Goal: Information Seeking & Learning: Learn about a topic

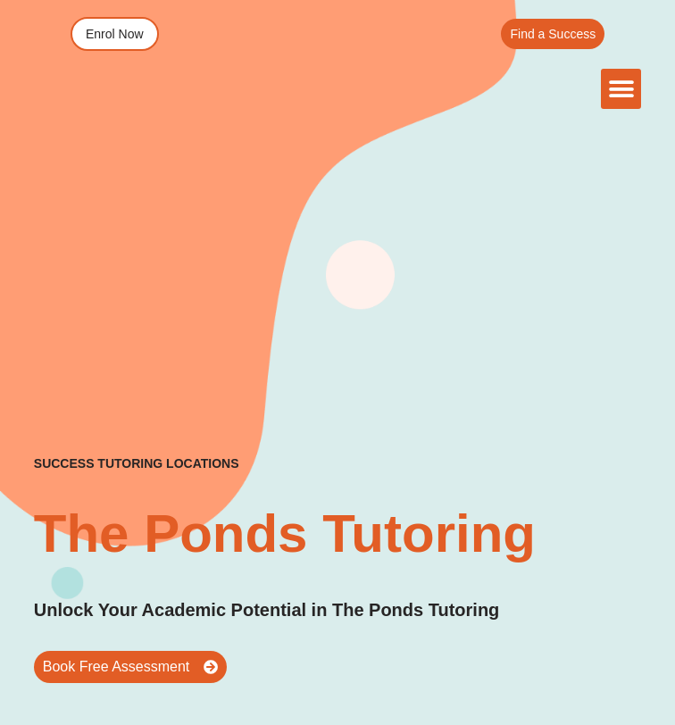
click at [612, 80] on icon "Menu Toggle" at bounding box center [621, 89] width 27 height 27
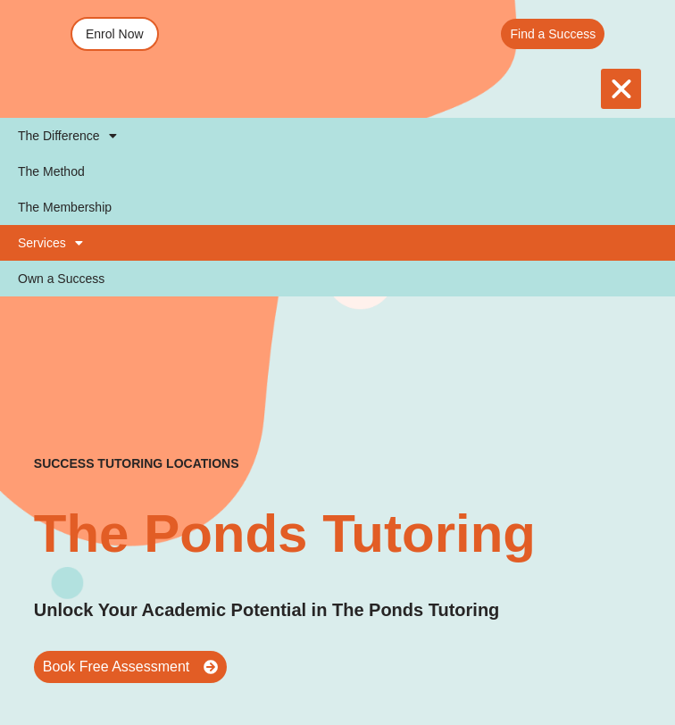
click at [66, 243] on span at bounding box center [74, 243] width 17 height 30
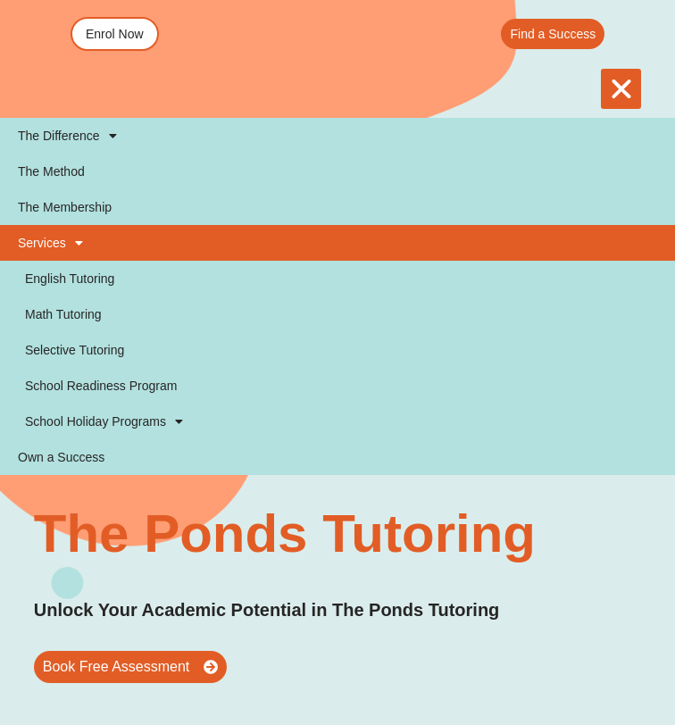
click at [67, 242] on span at bounding box center [74, 243] width 17 height 30
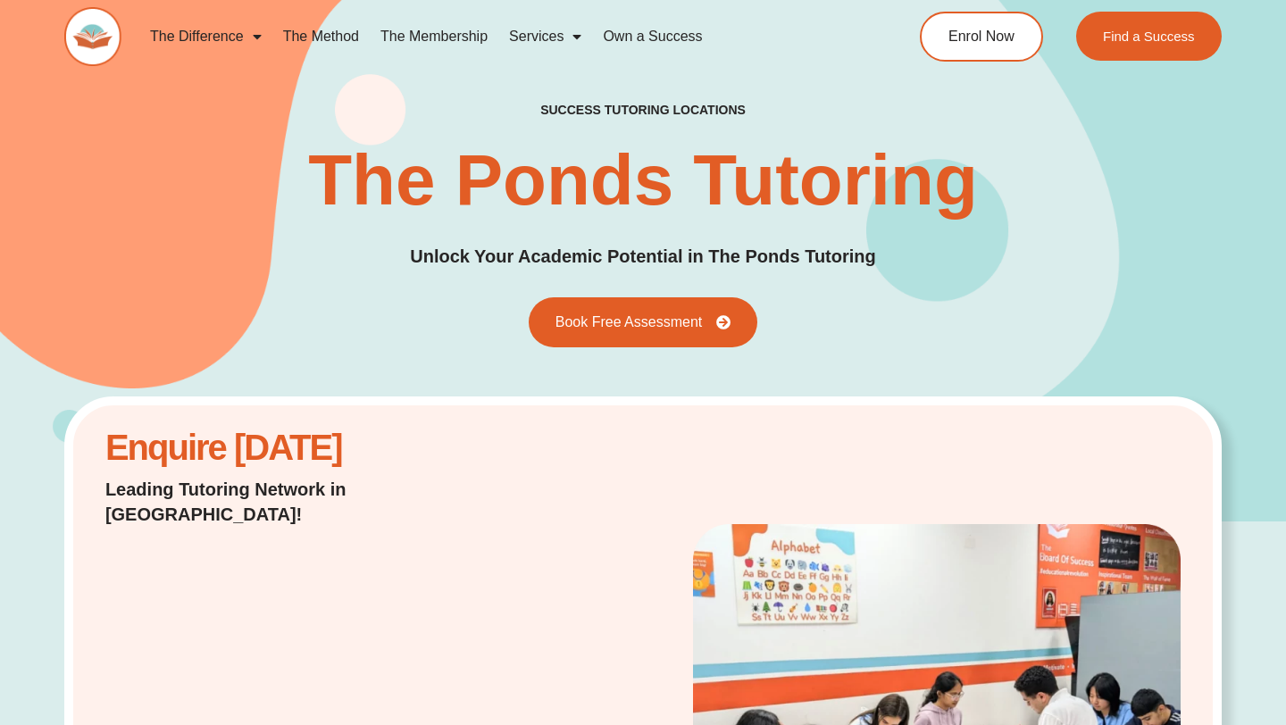
click at [436, 34] on link "The Membership" at bounding box center [434, 36] width 129 height 41
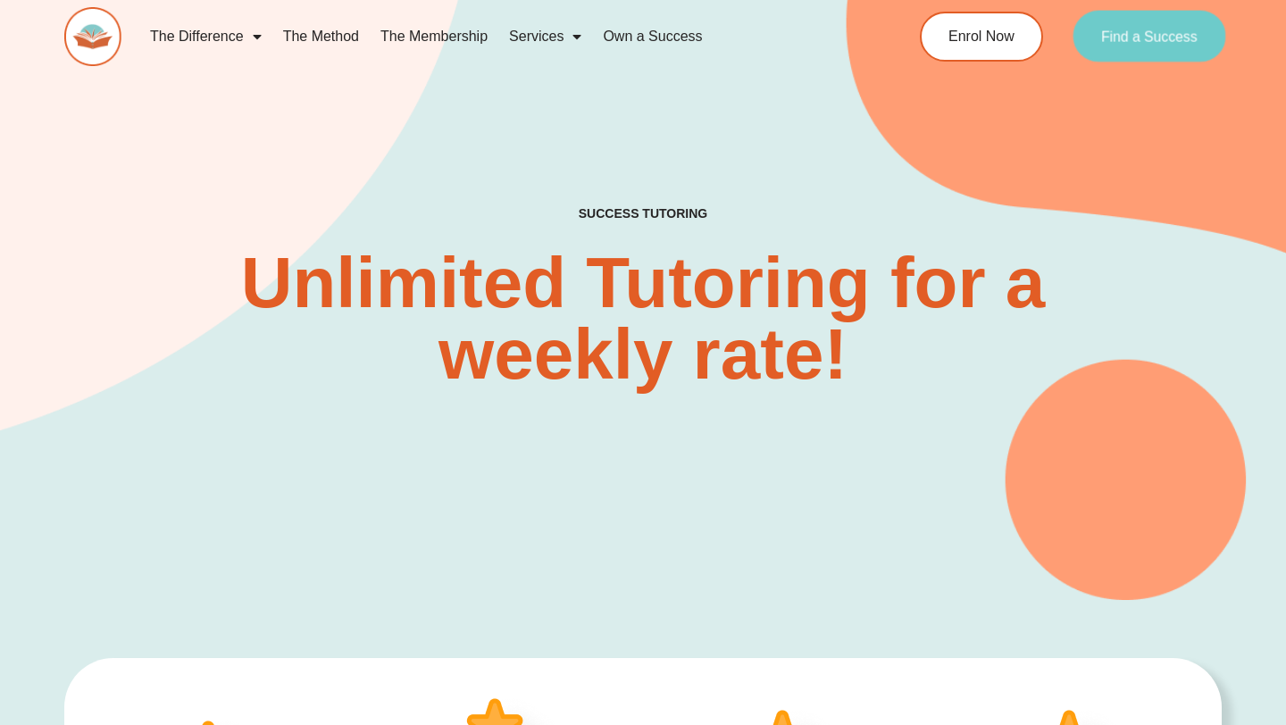
click at [1147, 41] on span "Find a Success" at bounding box center [1149, 36] width 96 height 14
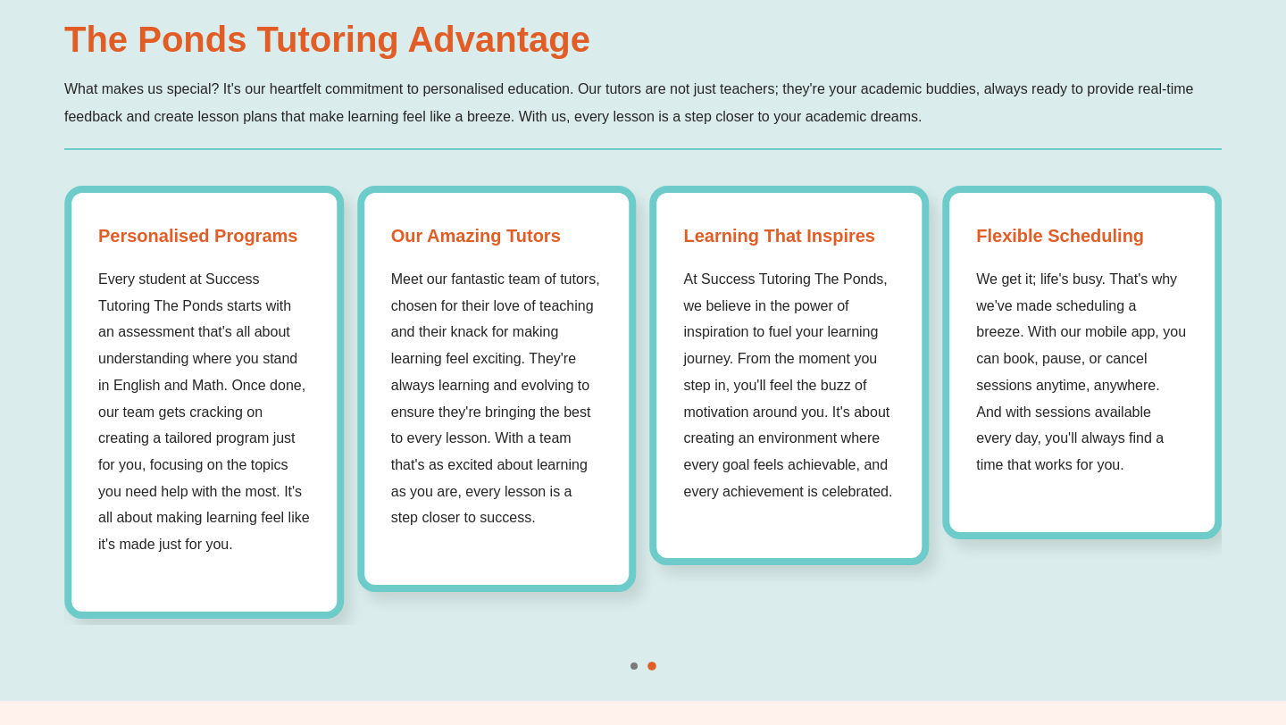
scroll to position [1243, 0]
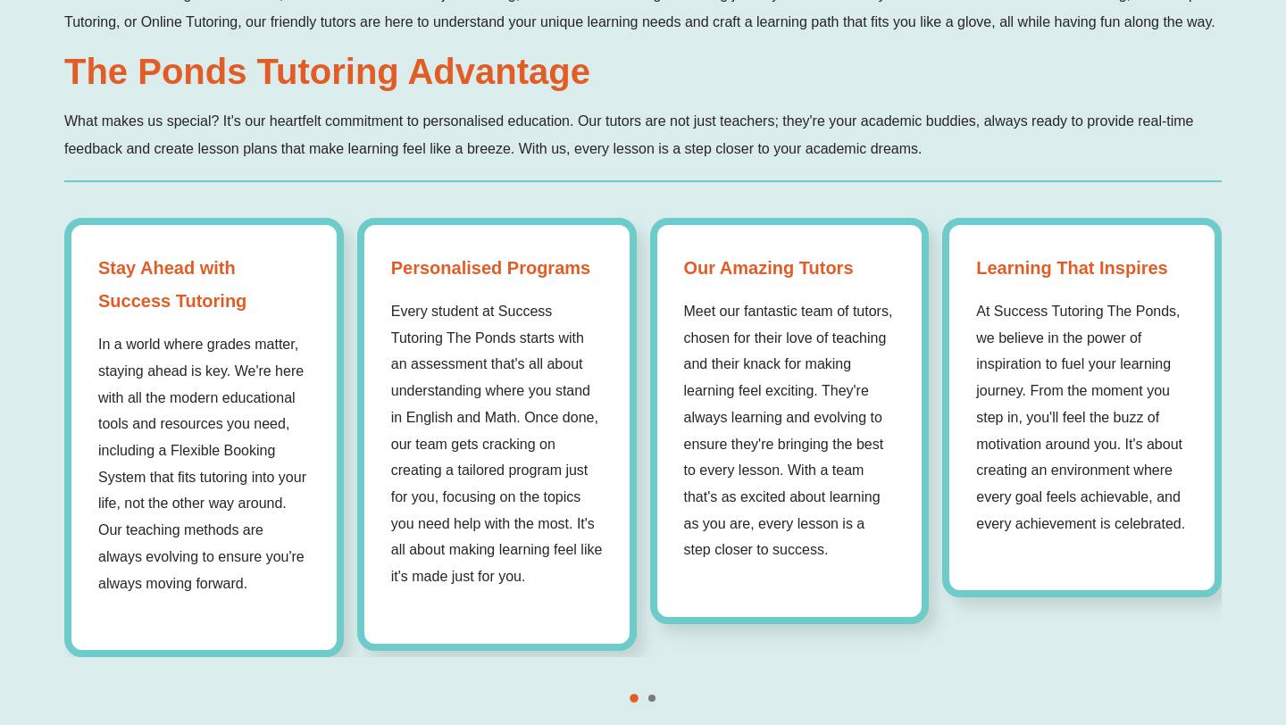
click at [797, 252] on strong "Our Amazing Tutors" at bounding box center [790, 268] width 212 height 33
click at [797, 460] on p "Meet our fantastic team of tutors, chosen for their love of teaching and their …" at bounding box center [790, 430] width 212 height 265
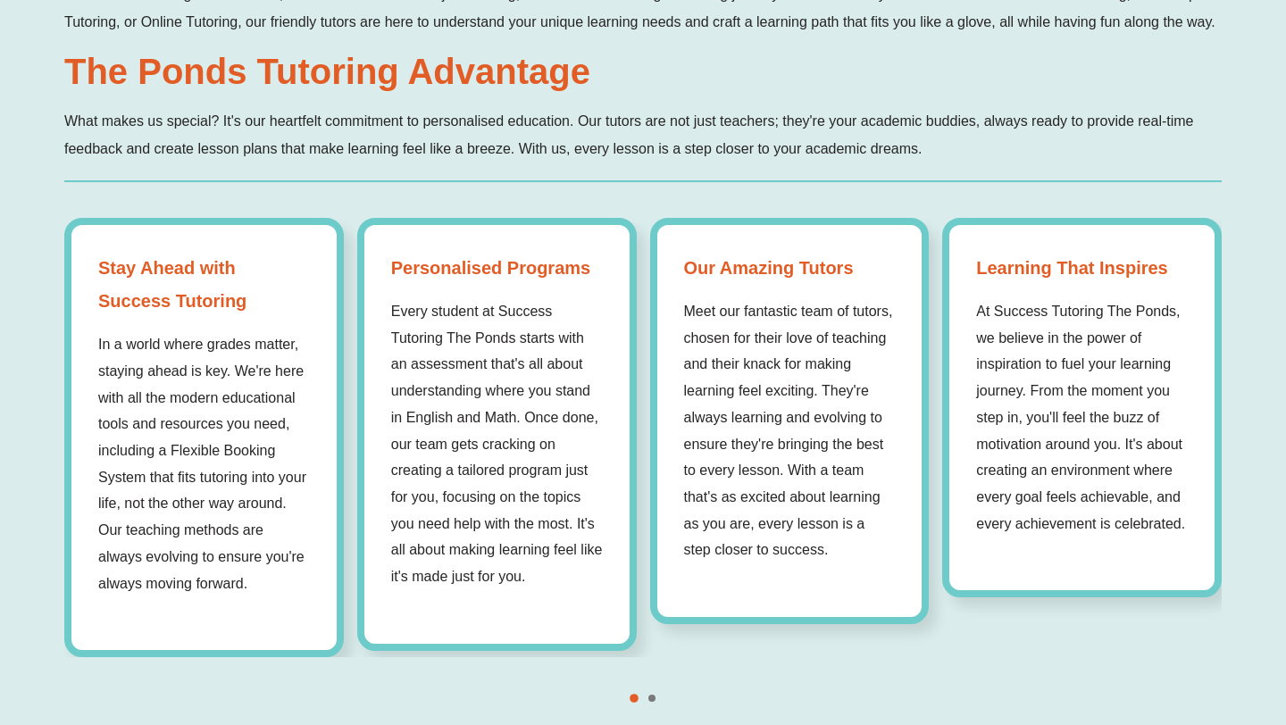
click at [797, 460] on p "Meet our fantastic team of tutors, chosen for their love of teaching and their …" at bounding box center [790, 430] width 212 height 265
click at [108, 481] on div "Stay Ahead with Success Tutoring In a world where grades matter, staying ahead …" at bounding box center [642, 437] width 1157 height 439
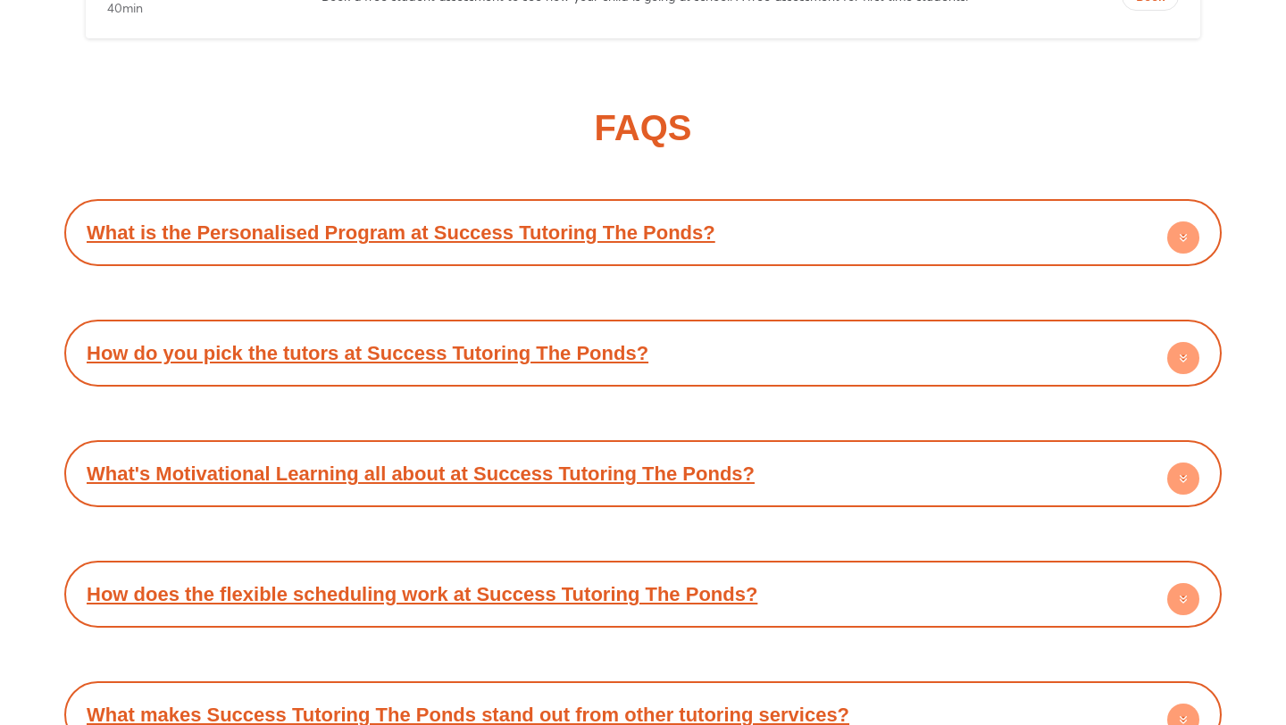
scroll to position [8931, 0]
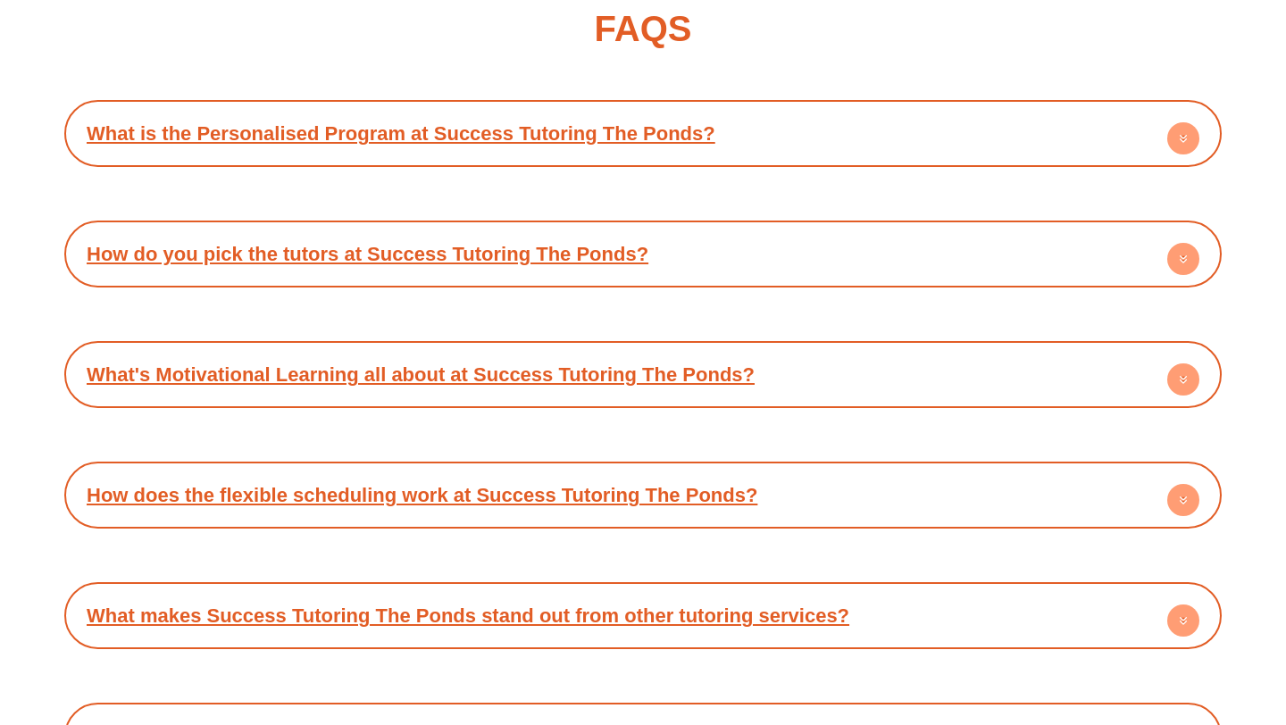
click at [1193, 263] on circle at bounding box center [1183, 259] width 32 height 32
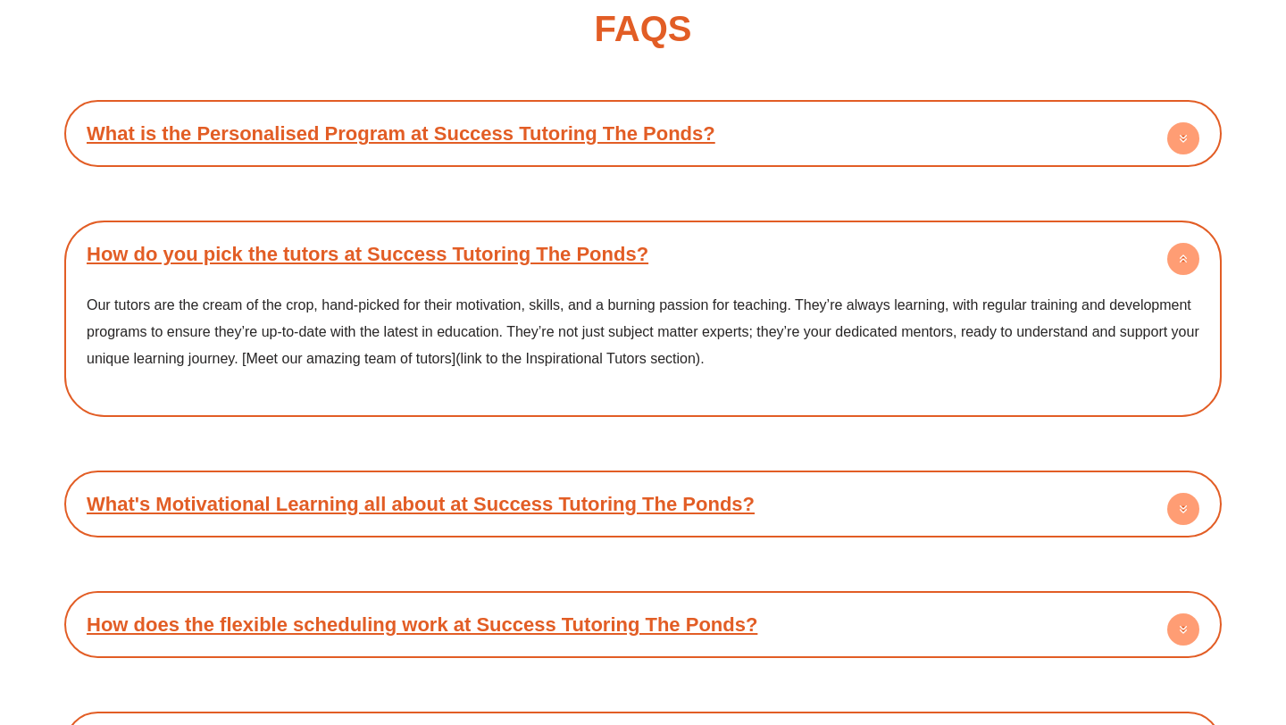
click at [617, 357] on span "Our tutors are the cream of the crop, hand-picked for their motivation, skills,…" at bounding box center [643, 331] width 1113 height 68
click at [624, 359] on span "Our tutors are the cream of the crop, hand-picked for their motivation, skills,…" at bounding box center [643, 331] width 1113 height 68
click at [1180, 254] on circle at bounding box center [1183, 259] width 32 height 32
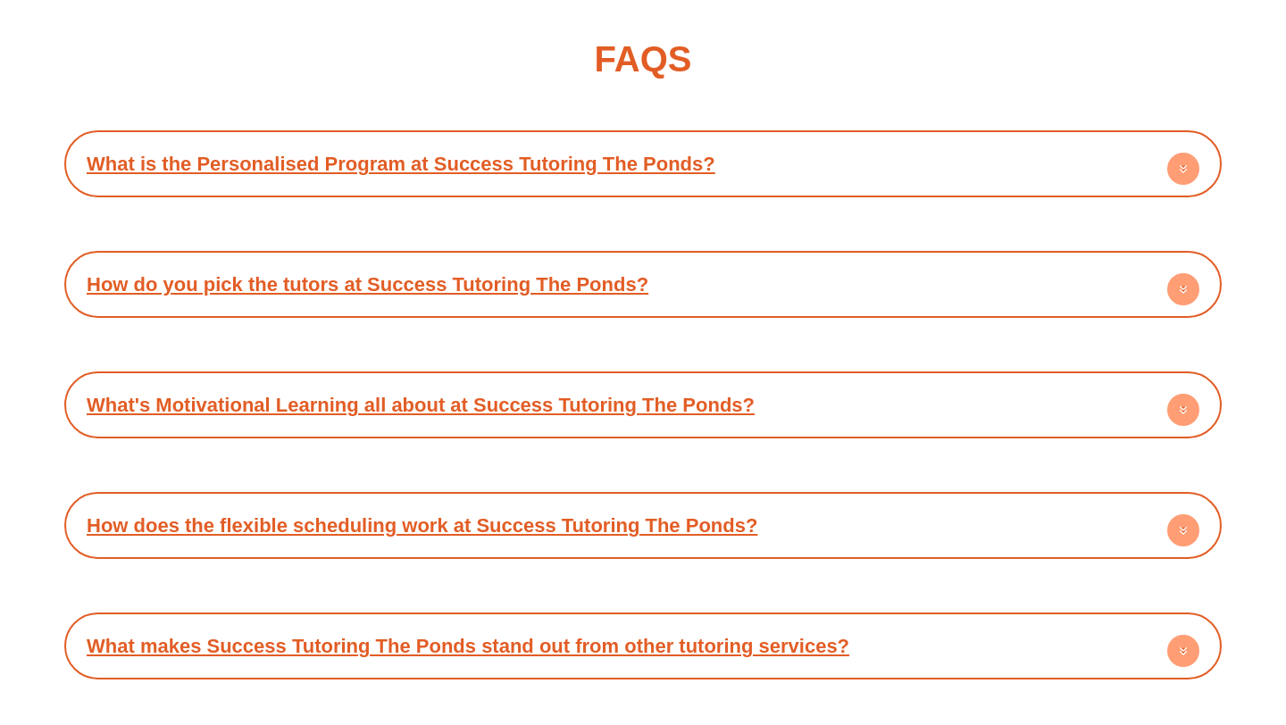
scroll to position [8935, 0]
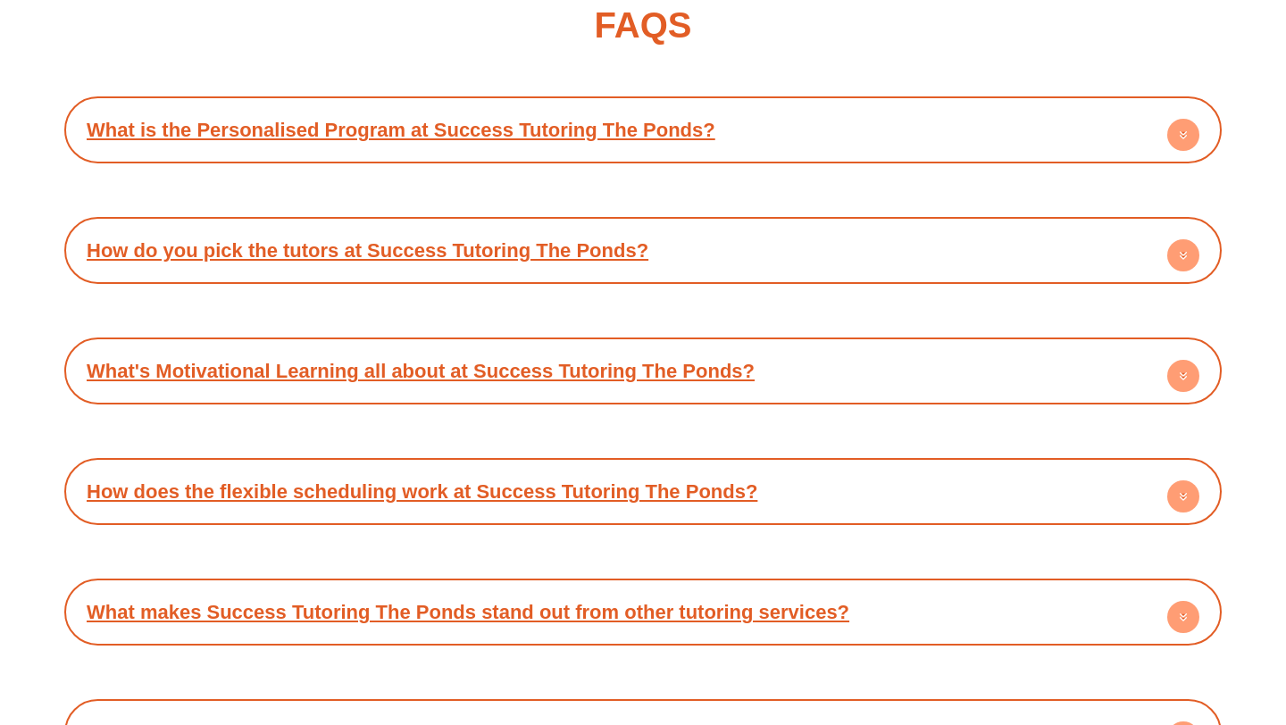
click at [891, 258] on div "How do you pick the tutors at Success Tutoring The Ponds?" at bounding box center [642, 250] width 1139 height 49
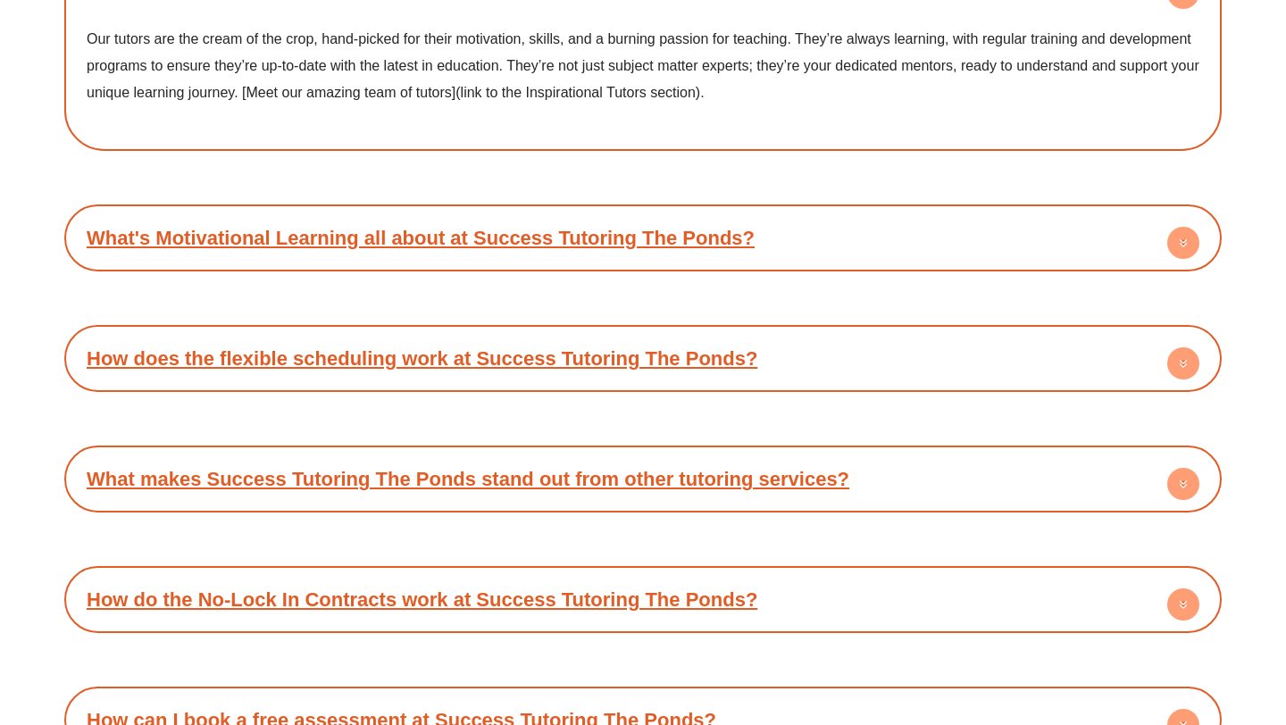
scroll to position [9204, 0]
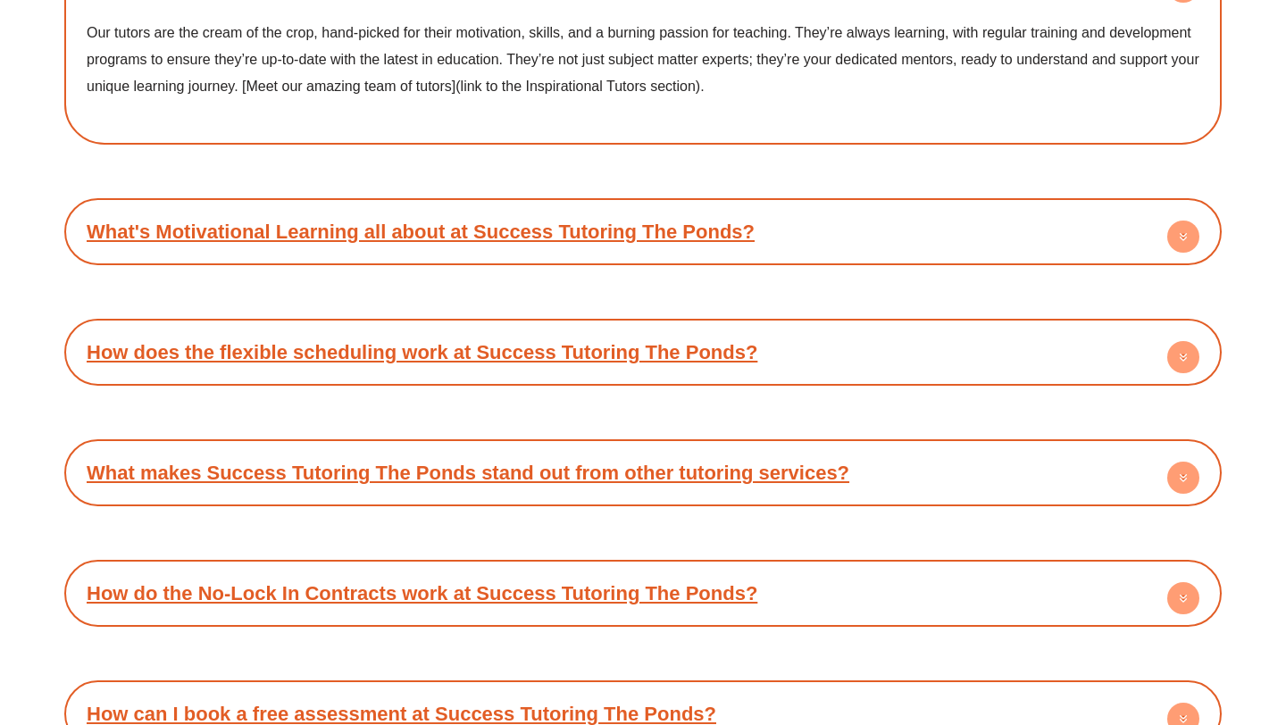
click at [852, 351] on div "How does the flexible scheduling work at Success Tutoring The Ponds?" at bounding box center [642, 352] width 1139 height 49
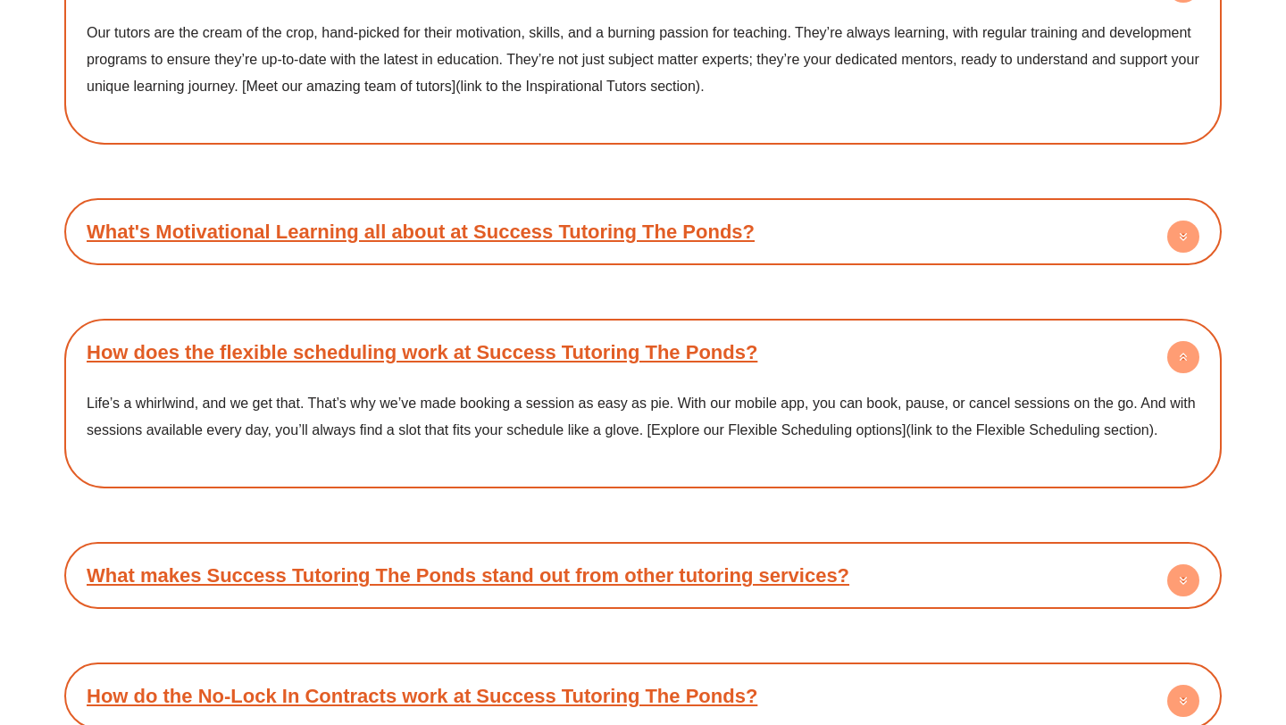
click at [888, 360] on div "How does the flexible scheduling work at Success Tutoring The Ponds?" at bounding box center [642, 352] width 1139 height 49
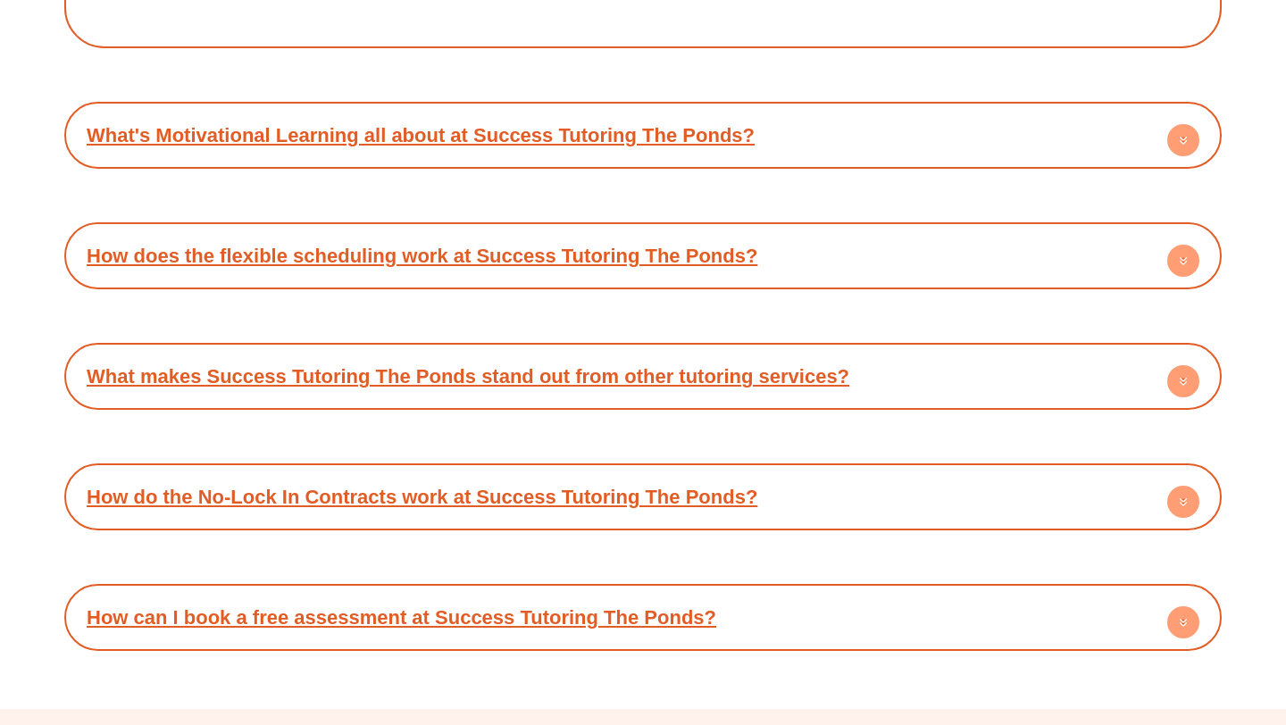
scroll to position [9368, 0]
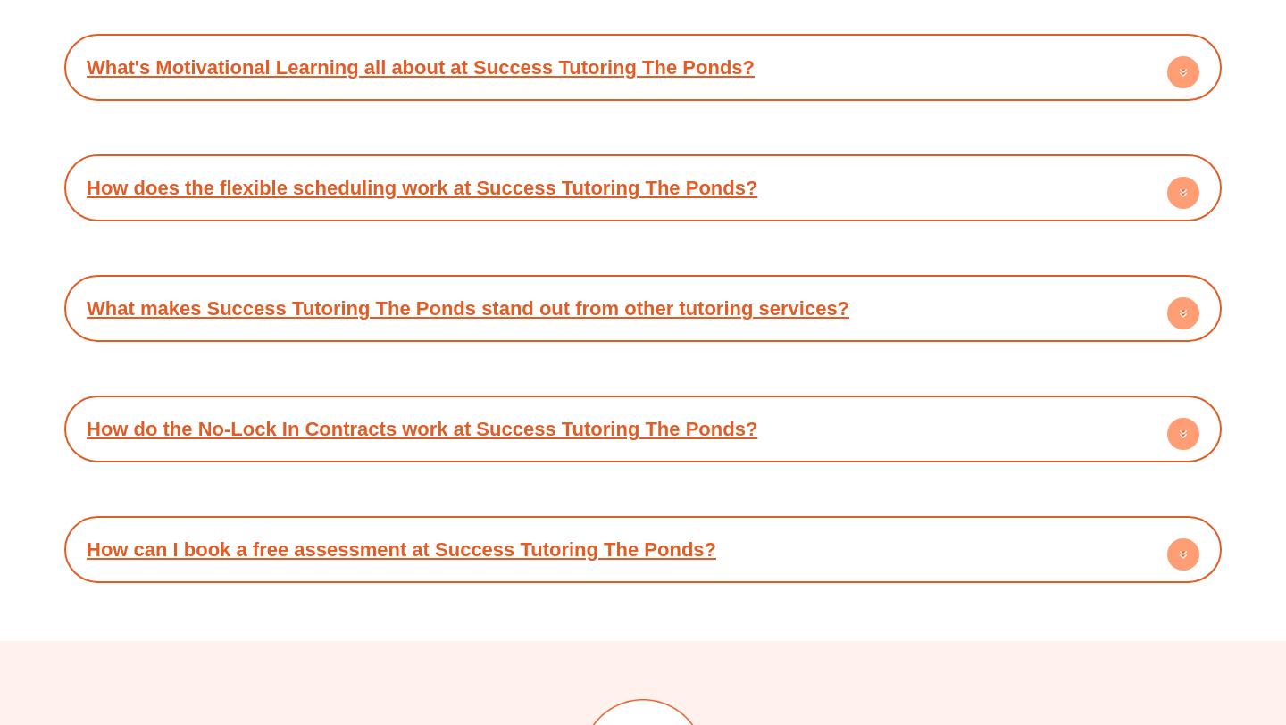
click at [900, 323] on div "What makes Success Tutoring The Ponds stand out from other tutoring services?" at bounding box center [642, 308] width 1139 height 49
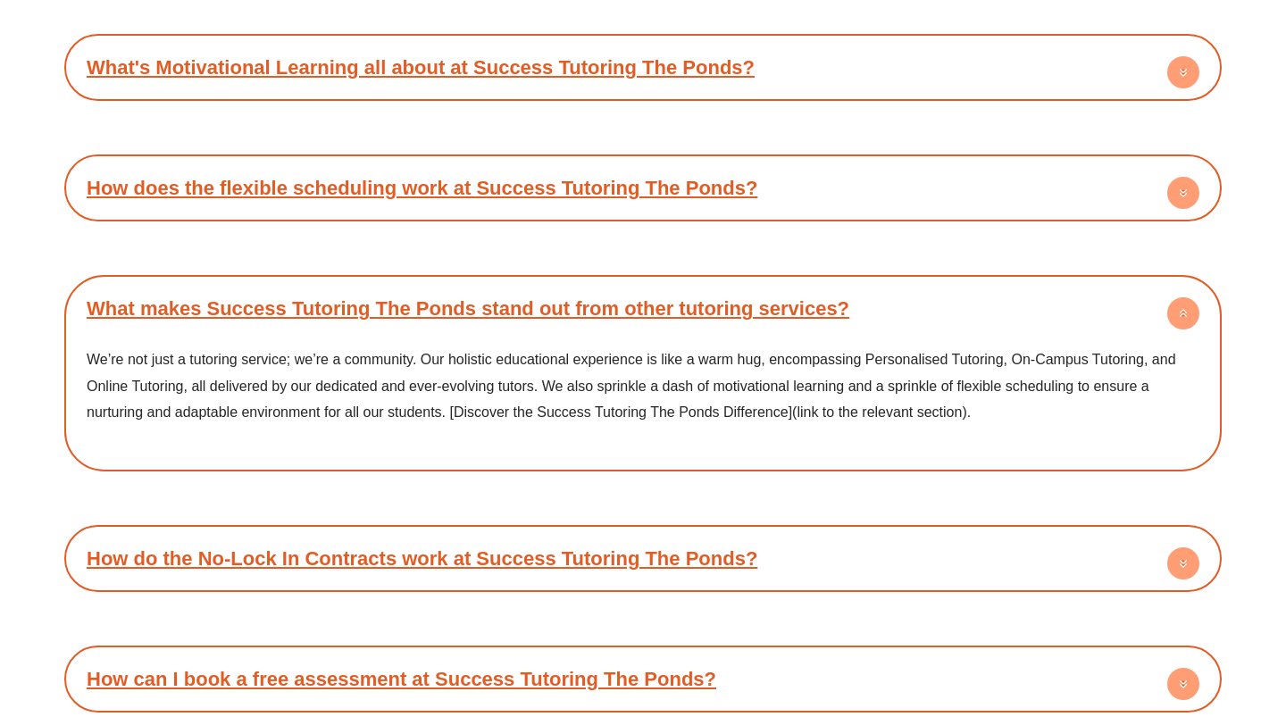
click at [900, 323] on div "What makes Success Tutoring The Ponds stand out from other tutoring services?" at bounding box center [642, 308] width 1139 height 49
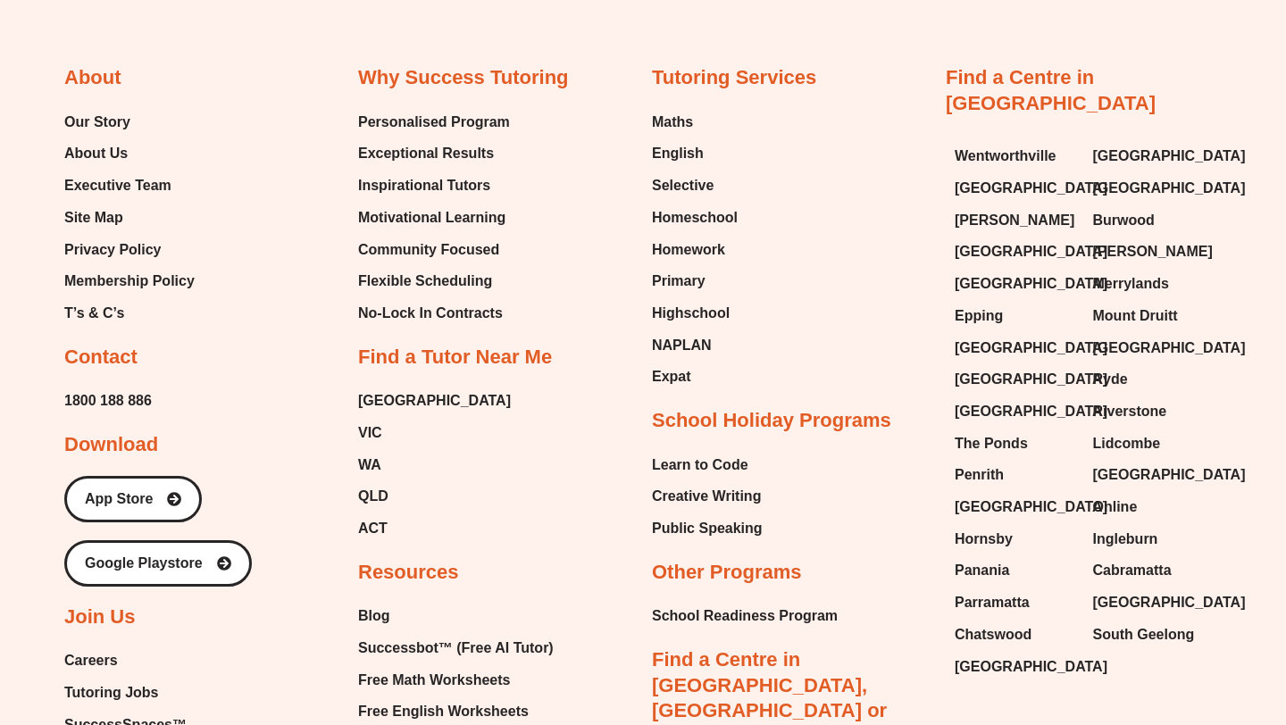
scroll to position [10344, 0]
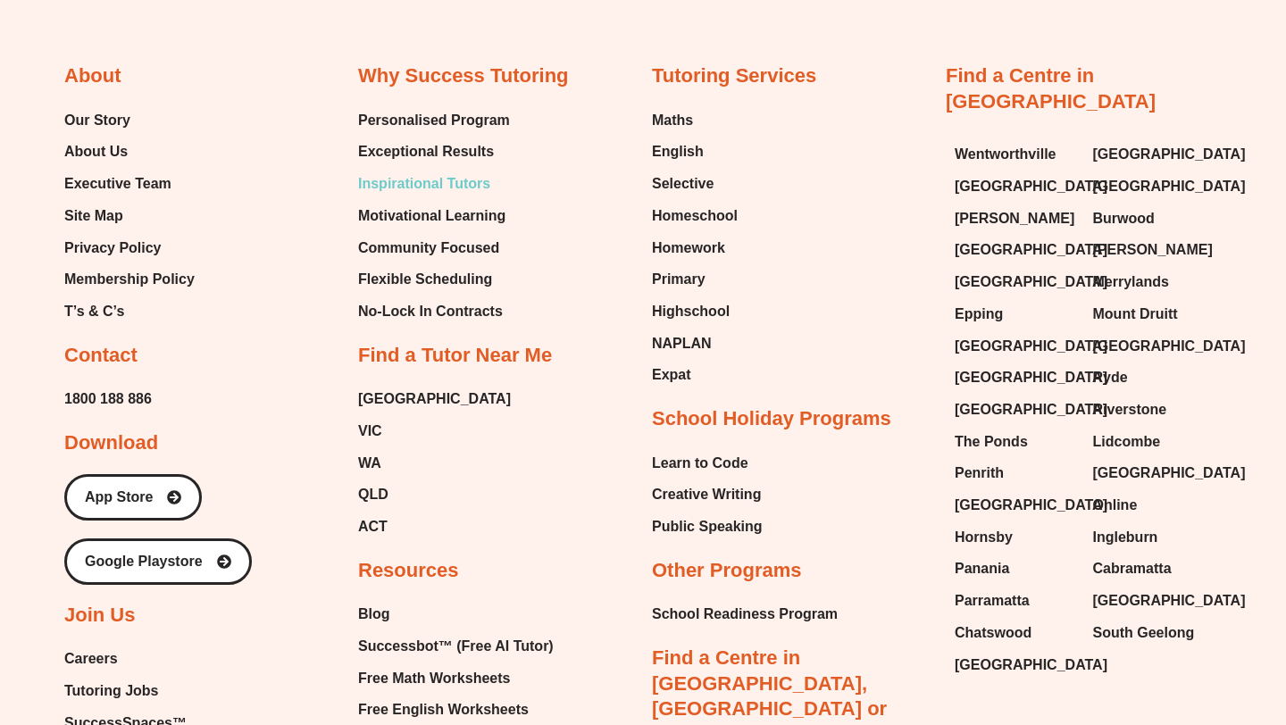
click at [451, 179] on span "Inspirational Tutors" at bounding box center [424, 184] width 132 height 27
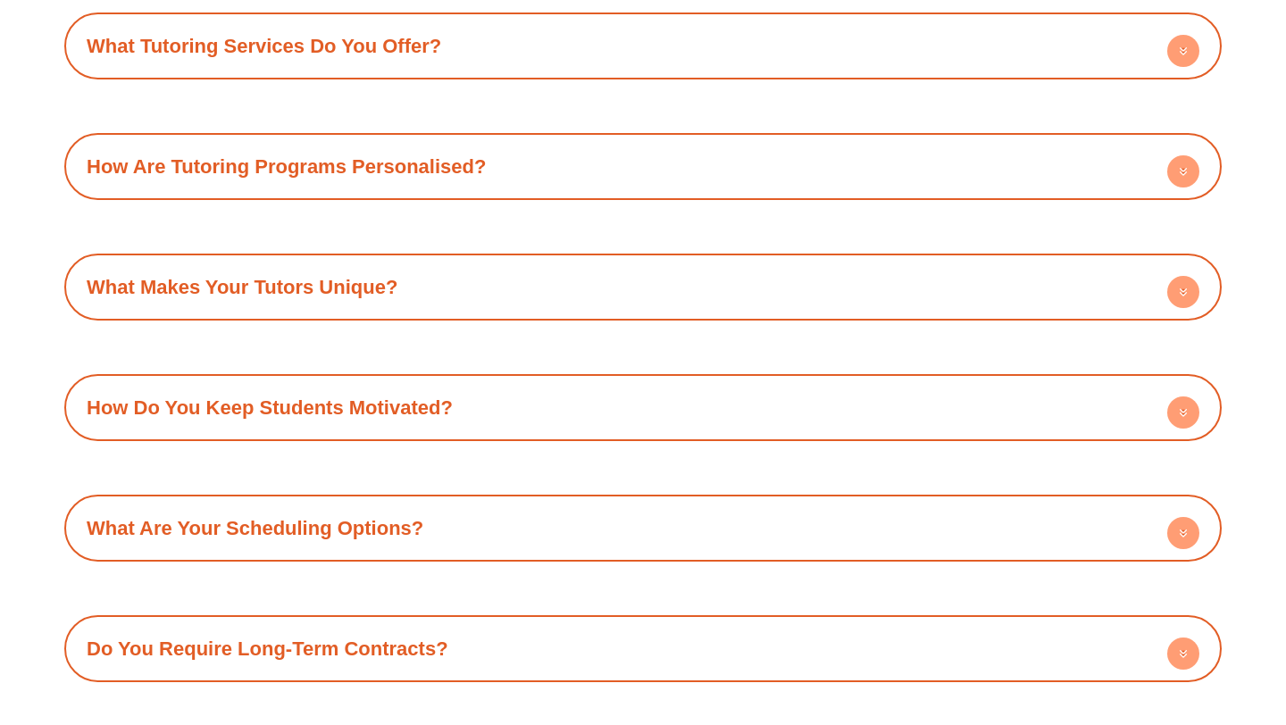
scroll to position [1970, 0]
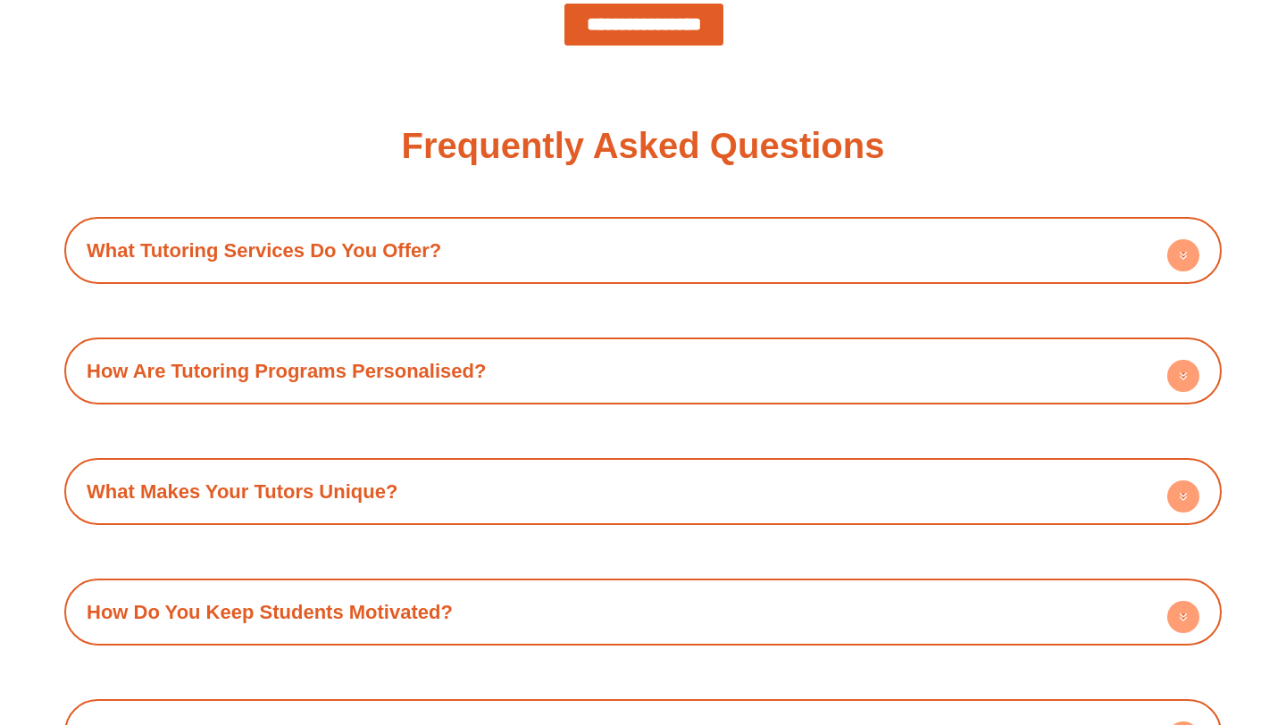
click at [1174, 267] on circle at bounding box center [1183, 255] width 32 height 32
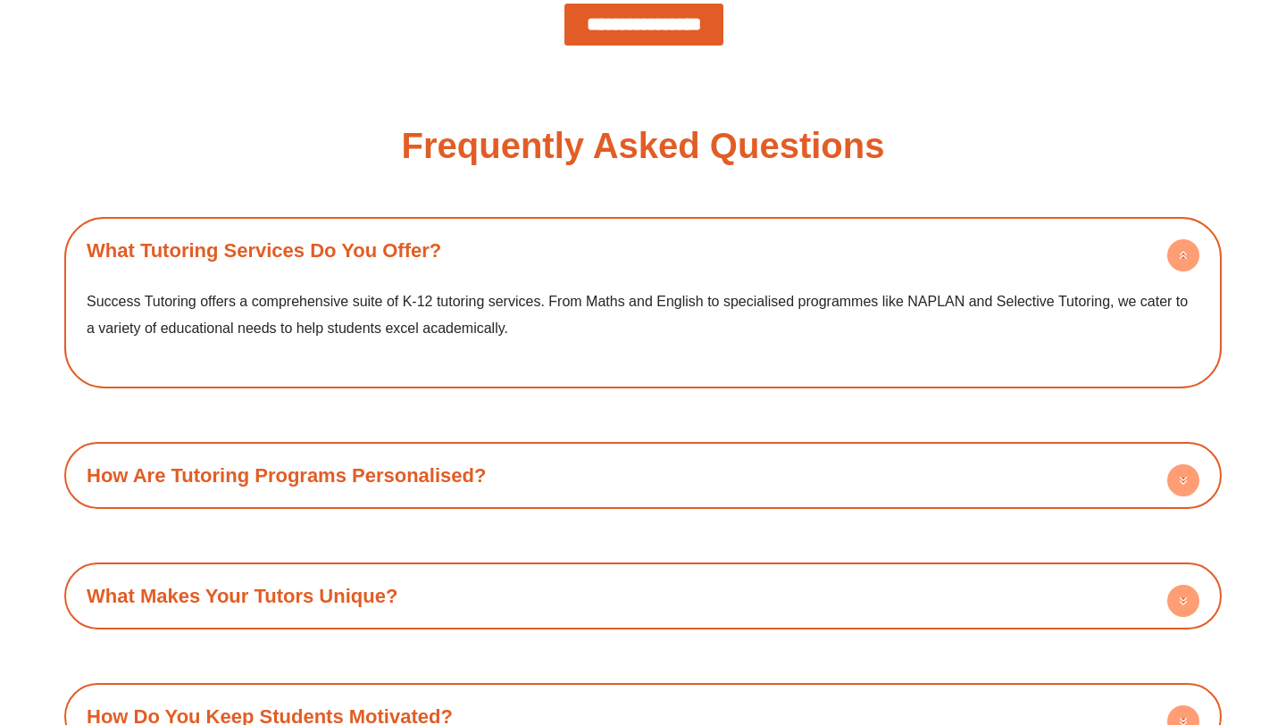
click at [1174, 267] on circle at bounding box center [1183, 255] width 32 height 32
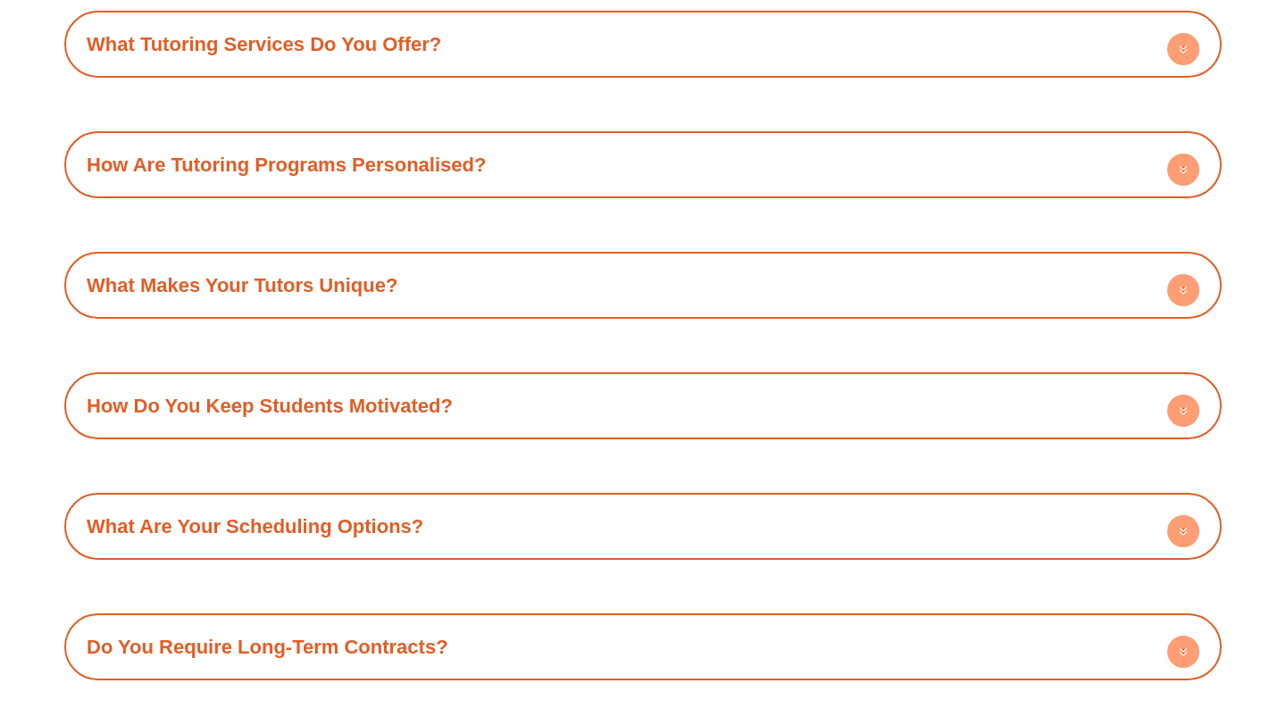
scroll to position [2178, 0]
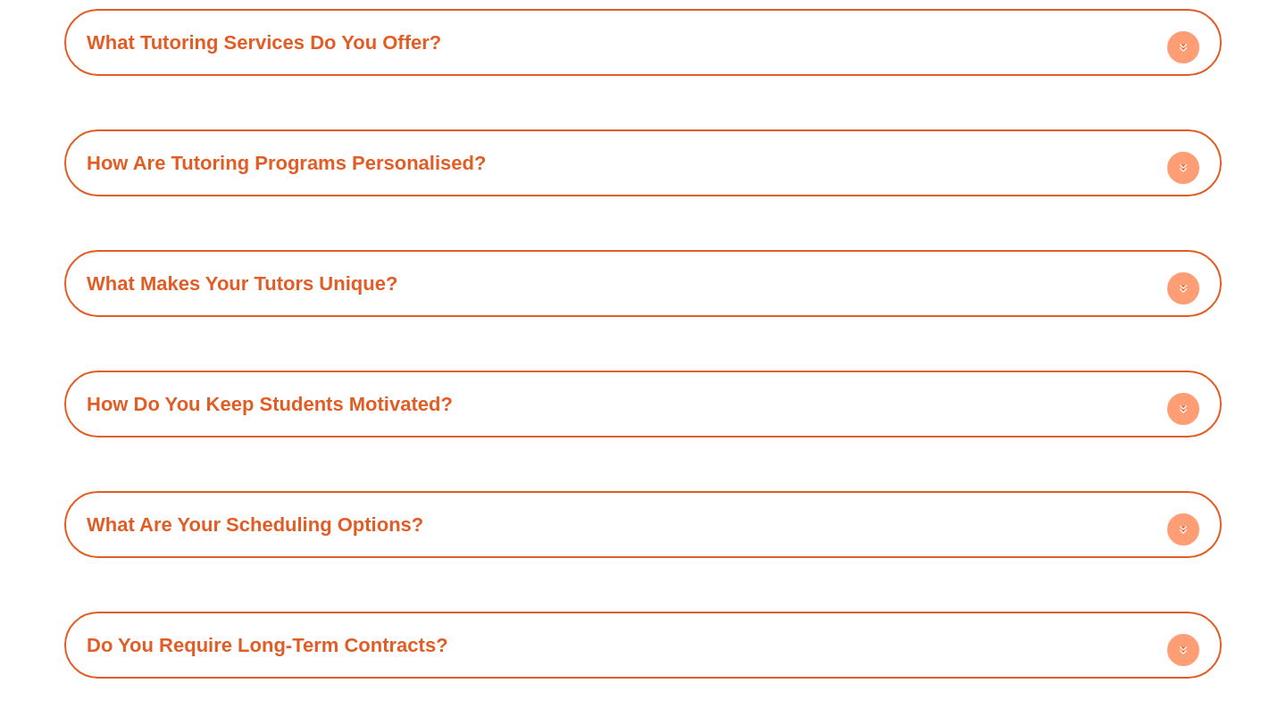
click at [1175, 168] on circle at bounding box center [1183, 168] width 32 height 32
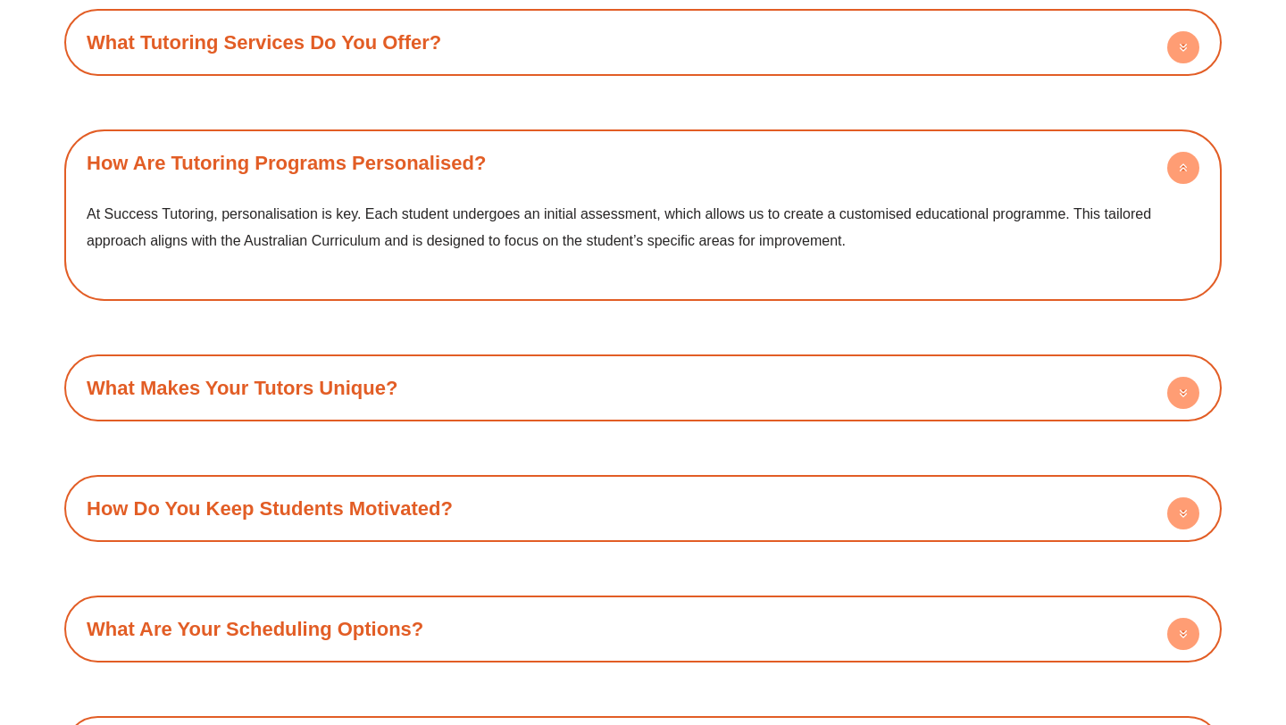
click at [1175, 168] on circle at bounding box center [1183, 168] width 32 height 32
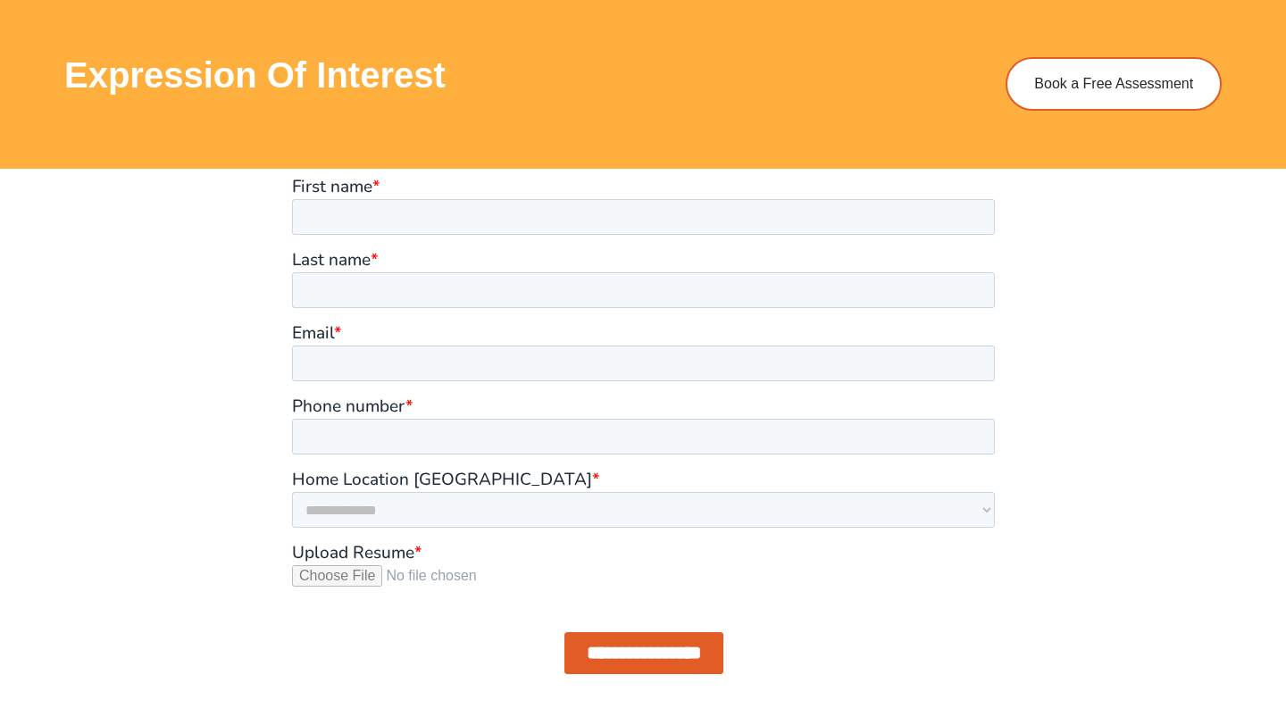
scroll to position [1369, 0]
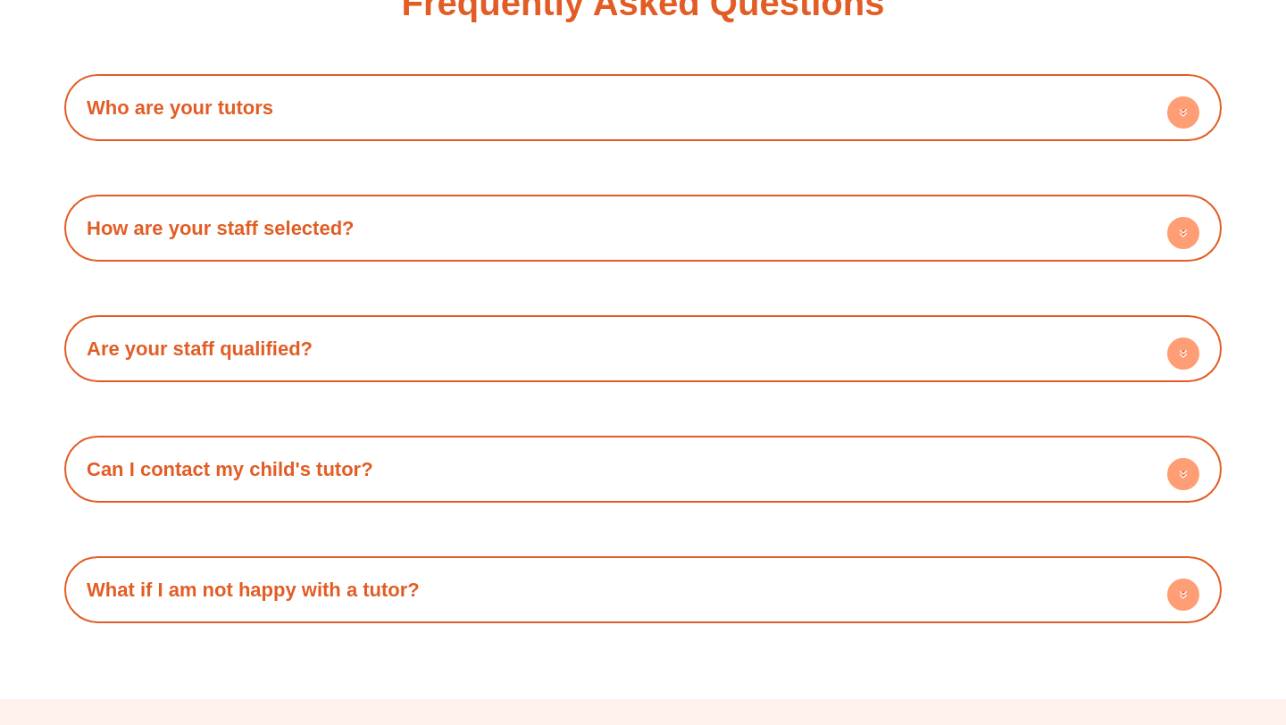
scroll to position [3096, 0]
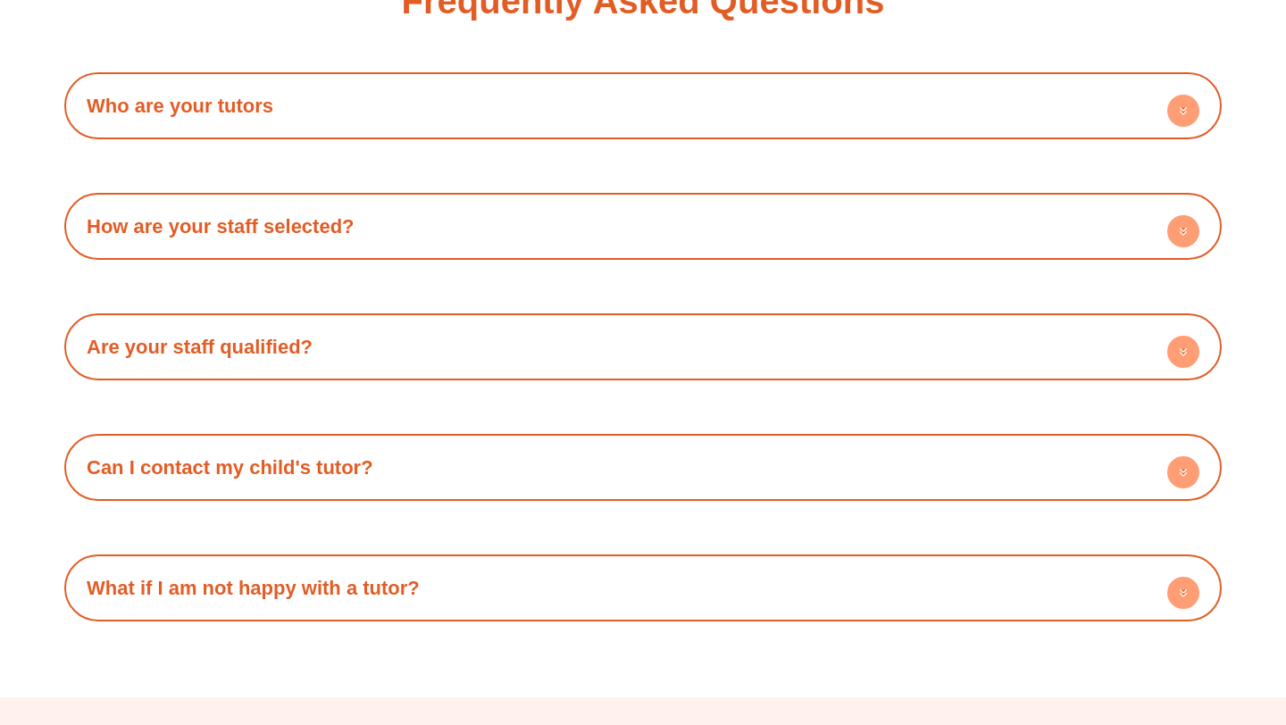
click at [558, 96] on h4 "Who are your tutors" at bounding box center [642, 105] width 1139 height 49
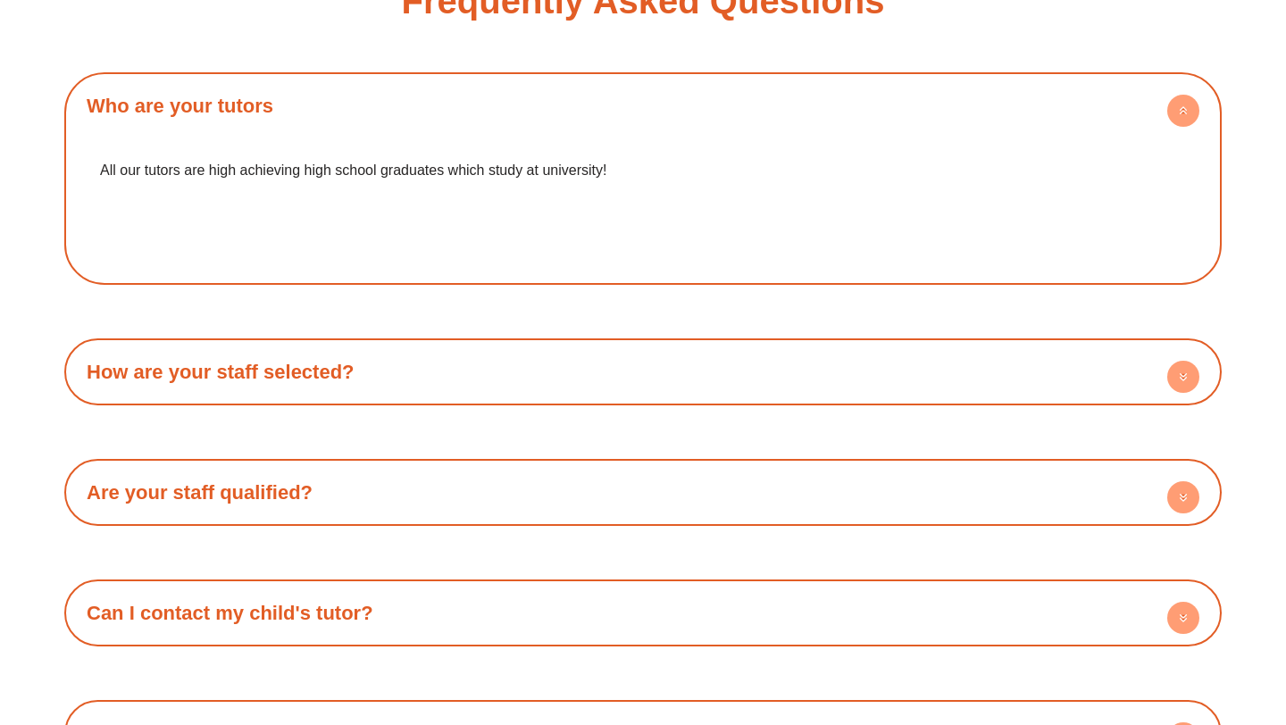
click at [273, 347] on h4 "How are your staff selected?" at bounding box center [642, 371] width 1139 height 49
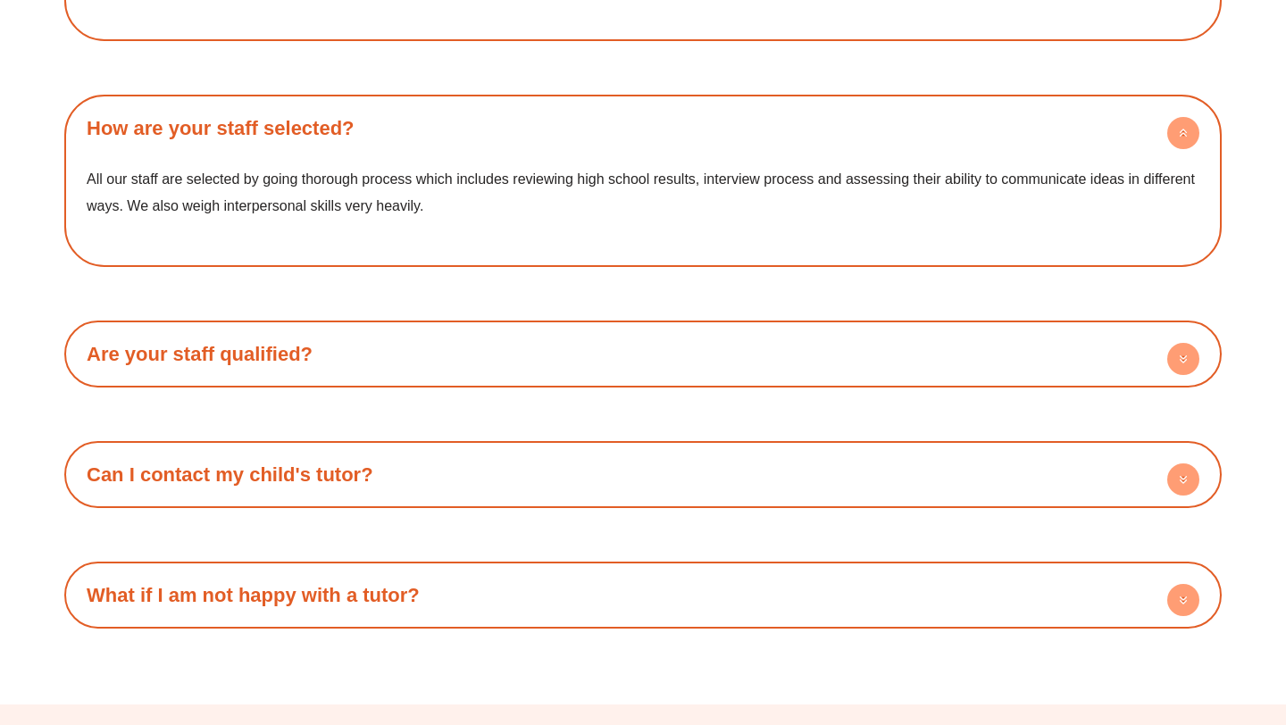
scroll to position [3341, 0]
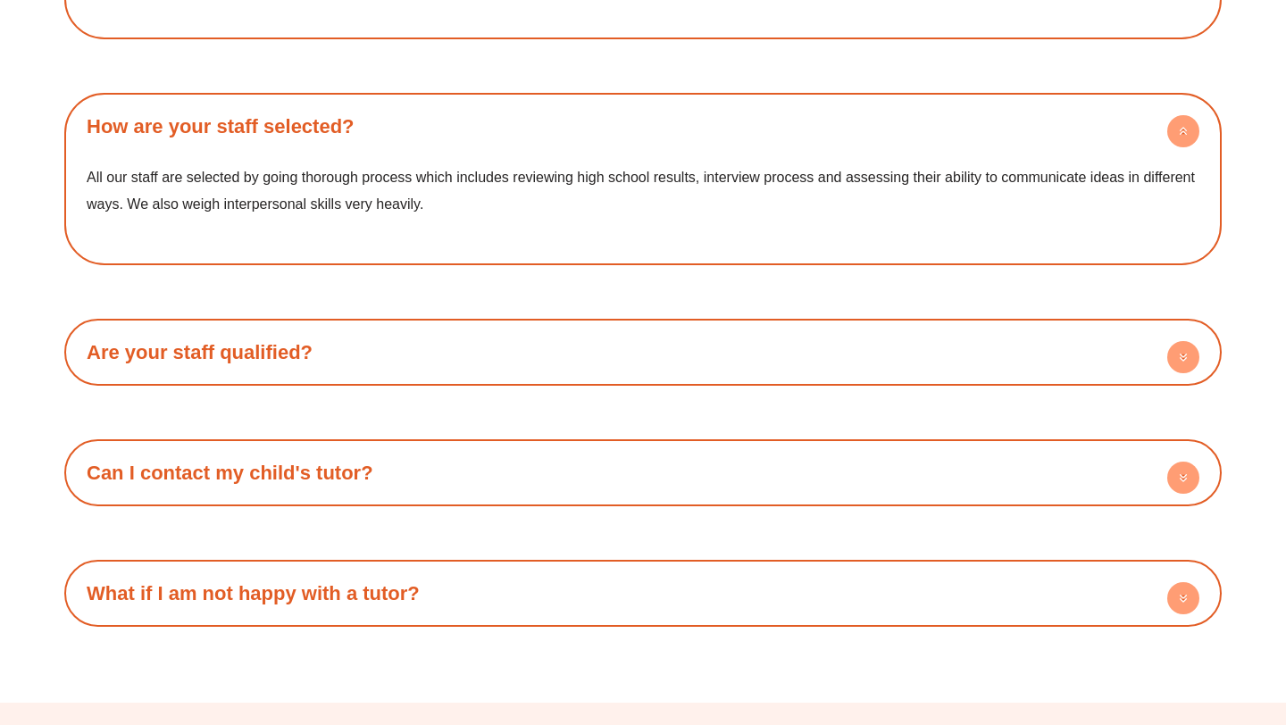
click at [147, 341] on link "Are your staff qualified?" at bounding box center [200, 352] width 226 height 22
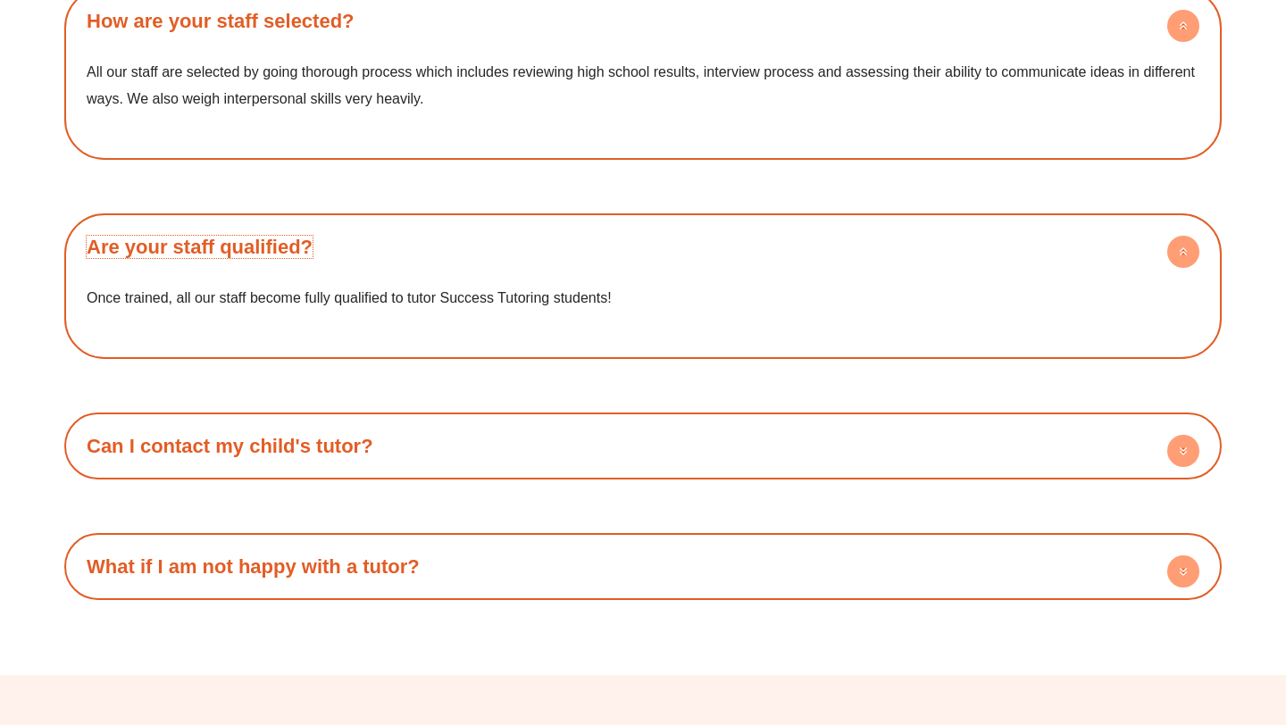
scroll to position [3448, 0]
click at [194, 434] on link "Can I contact my child's tutor?" at bounding box center [230, 445] width 287 height 22
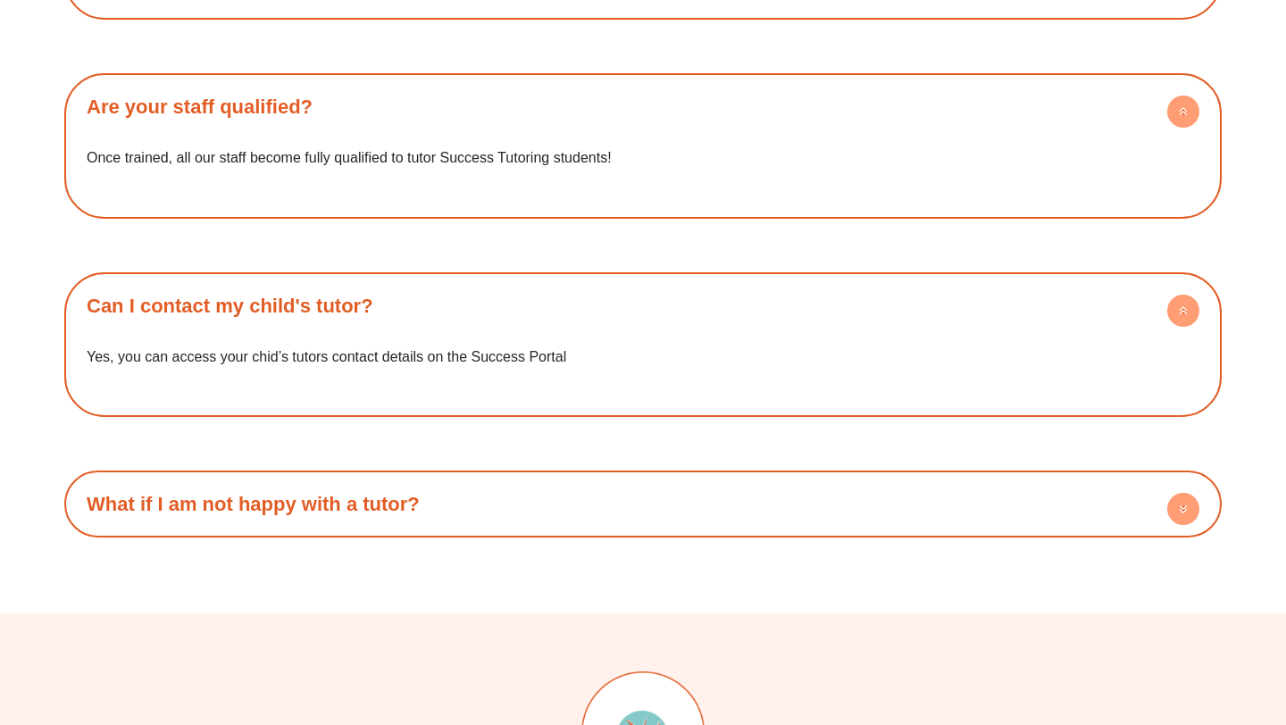
scroll to position [3589, 0]
click at [205, 491] on link "What if I am not happy with a tutor?" at bounding box center [253, 502] width 333 height 22
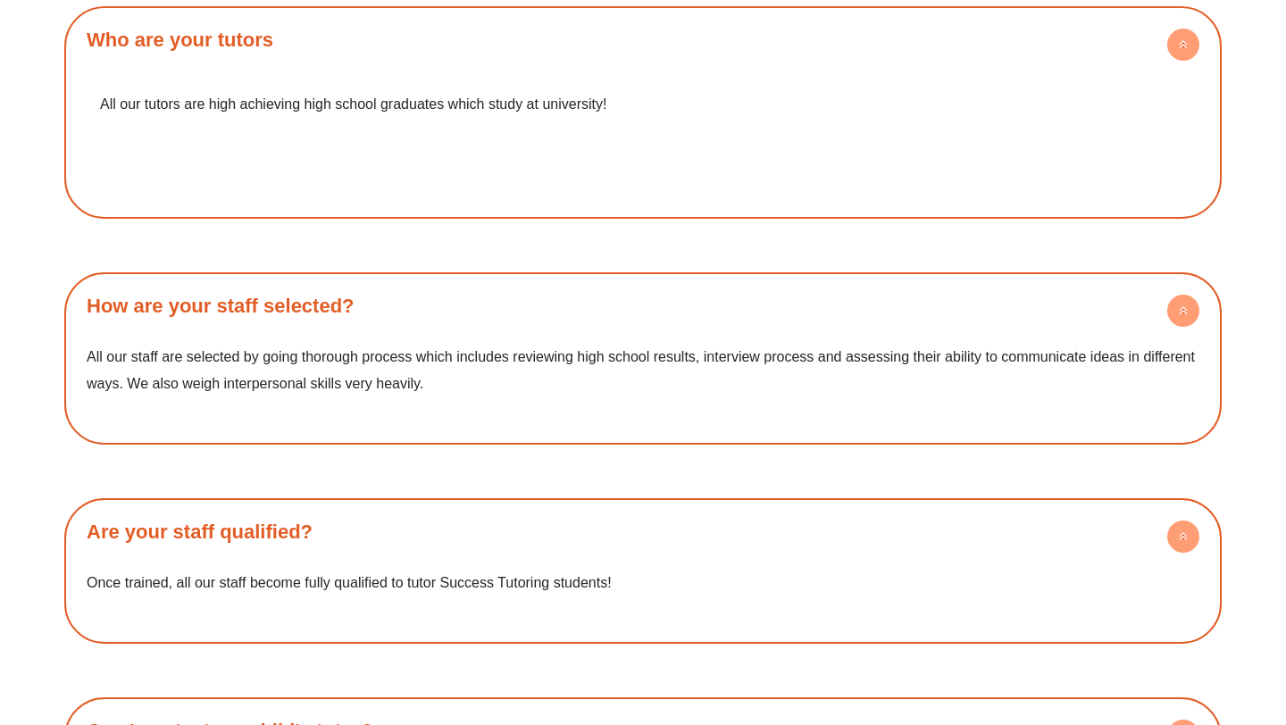
scroll to position [3197, 0]
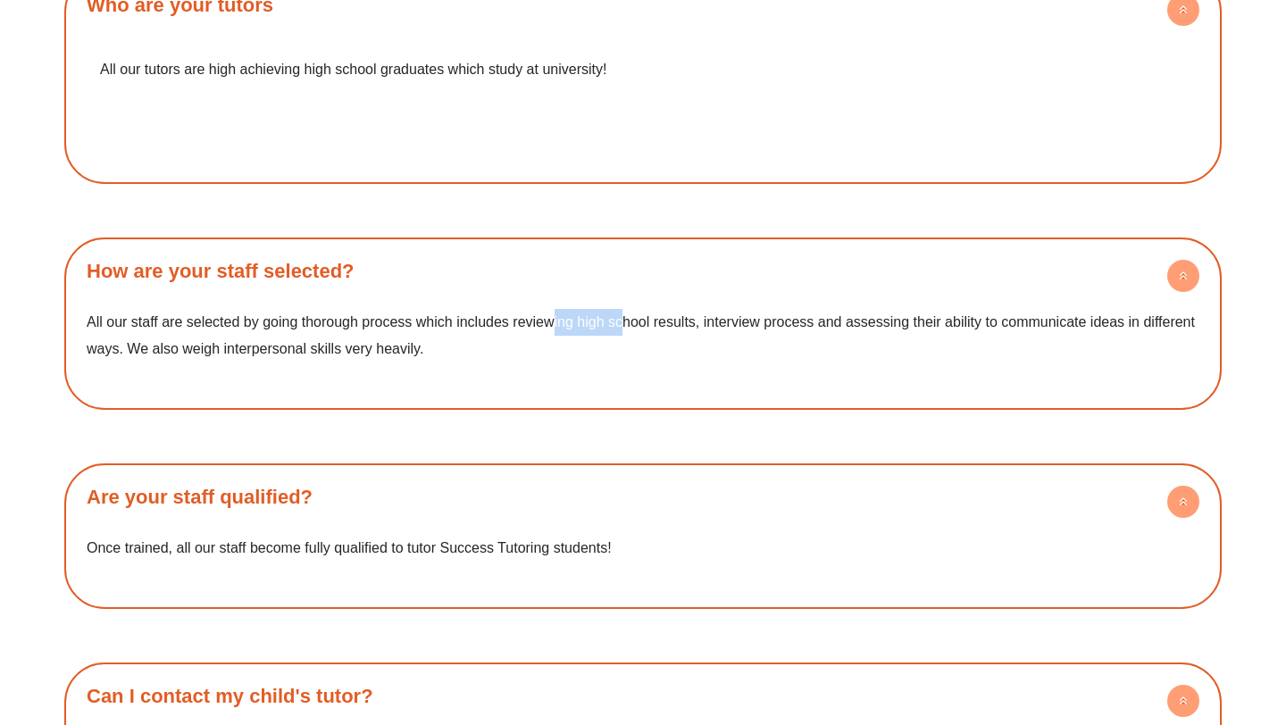
drag, startPoint x: 550, startPoint y: 295, endPoint x: 621, endPoint y: 303, distance: 71.9
click at [621, 309] on p "All our staff are selected by going thorough process which includes reviewing h…" at bounding box center [643, 335] width 1113 height 53
